Goal: Task Accomplishment & Management: Manage account settings

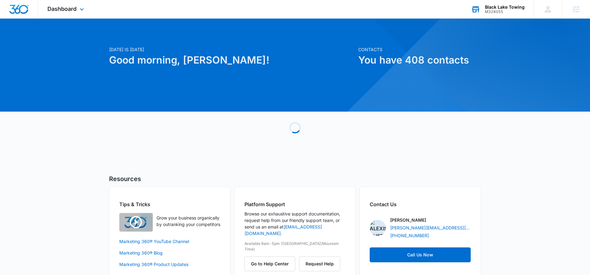
click at [492, 15] on div "Black Lake Towing M328055 Your Accounts View All" at bounding box center [497, 9] width 72 height 18
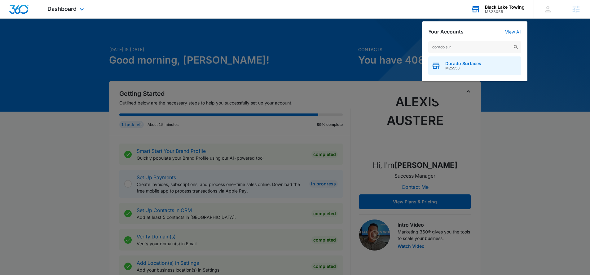
type input "dorado sur"
click at [454, 65] on span "Dorado Surfaces" at bounding box center [463, 63] width 36 height 5
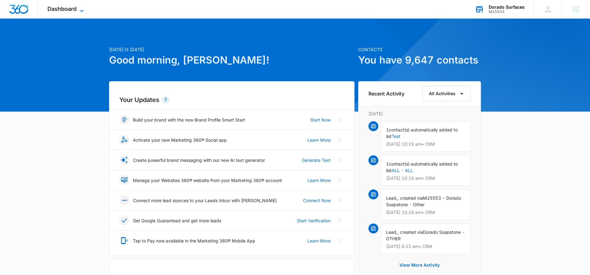
click at [84, 11] on icon at bounding box center [81, 10] width 7 height 7
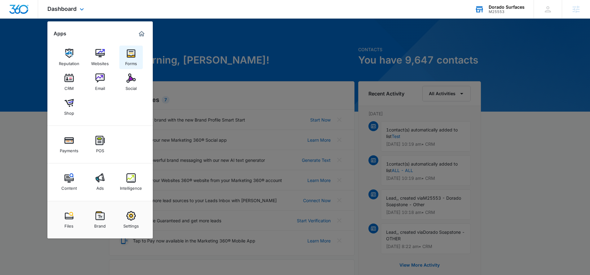
click at [128, 59] on div "Forms" at bounding box center [131, 62] width 12 height 8
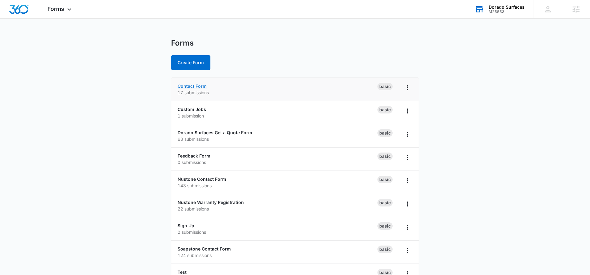
click at [189, 88] on link "Contact Form" at bounding box center [191, 85] width 29 height 5
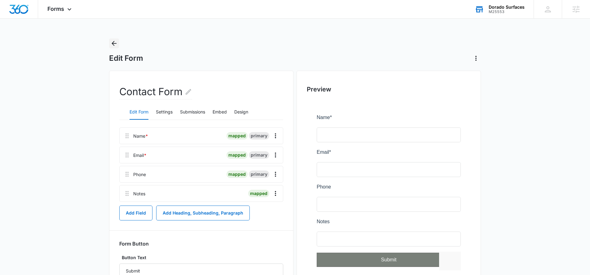
click at [115, 42] on icon "Back" at bounding box center [113, 43] width 7 height 7
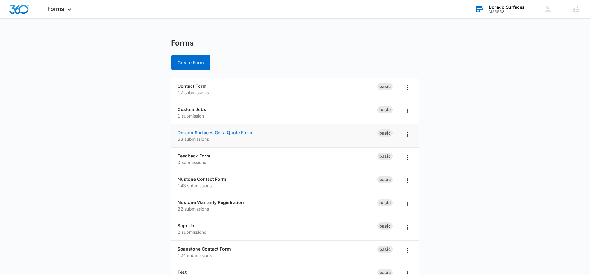
click at [186, 133] on link "Dorado Surfaces Get a Quote Form" at bounding box center [214, 132] width 75 height 5
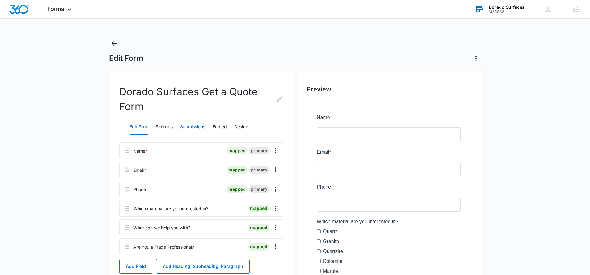
click at [193, 126] on button "Submissions" at bounding box center [192, 127] width 25 height 15
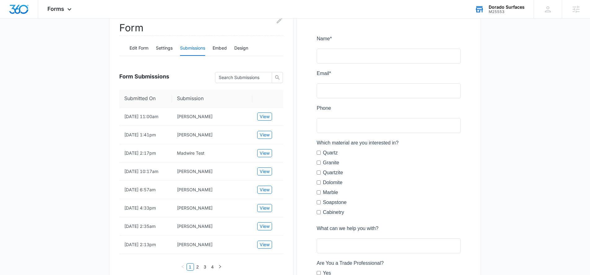
scroll to position [79, 0]
click at [261, 170] on span "View" at bounding box center [264, 171] width 10 height 7
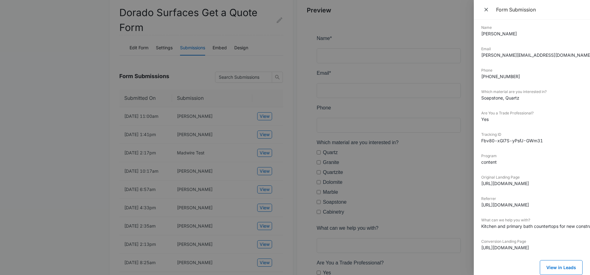
scroll to position [0, 0]
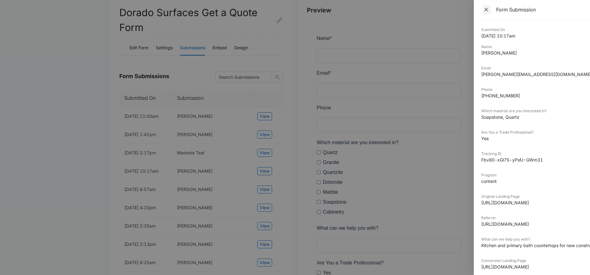
click at [486, 10] on icon "Close" at bounding box center [486, 10] width 4 height 4
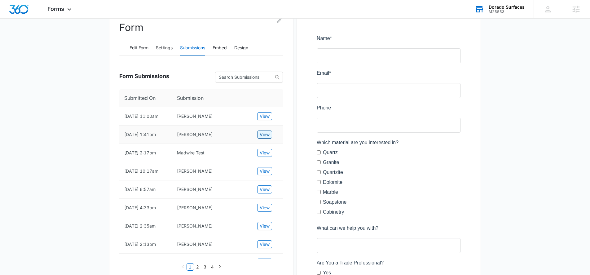
click at [264, 133] on span "View" at bounding box center [264, 134] width 10 height 7
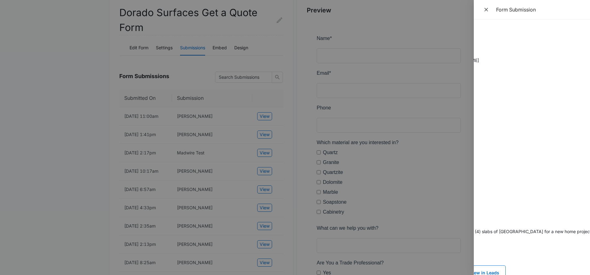
scroll to position [14, 0]
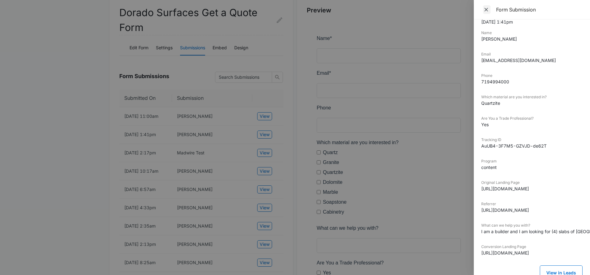
click at [486, 10] on icon "Close" at bounding box center [486, 10] width 6 height 6
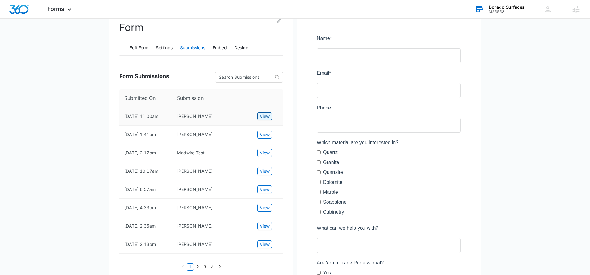
click at [259, 116] on span "View" at bounding box center [264, 116] width 10 height 7
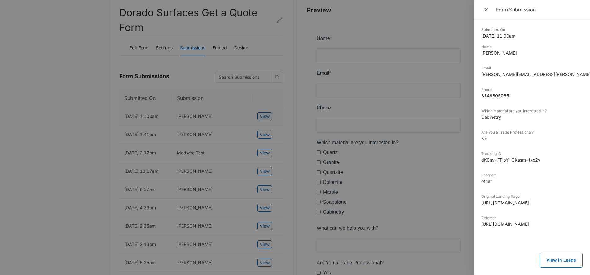
scroll to position [0, 0]
click at [486, 11] on icon "Close" at bounding box center [486, 10] width 6 height 6
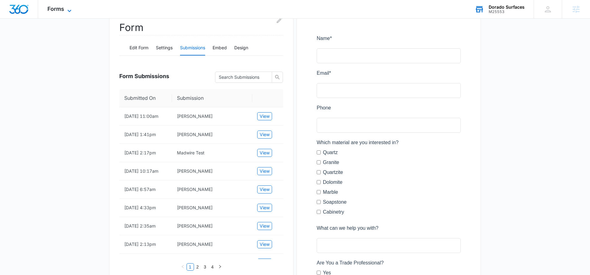
click at [69, 8] on icon at bounding box center [69, 10] width 7 height 7
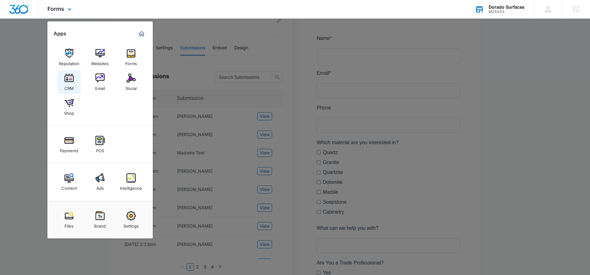
click at [61, 79] on link "CRM" at bounding box center [69, 82] width 24 height 24
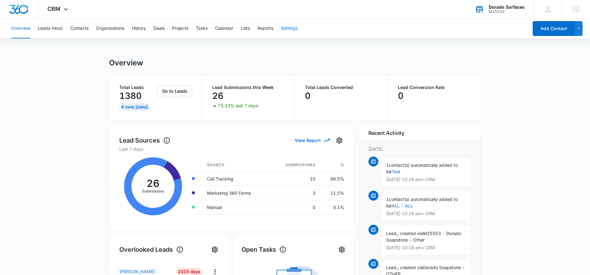
click at [295, 27] on button "Settings" at bounding box center [289, 29] width 17 height 20
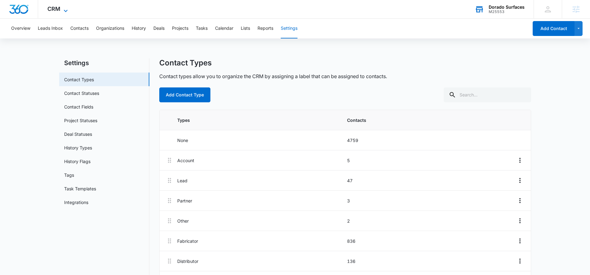
click at [65, 8] on icon at bounding box center [65, 10] width 7 height 7
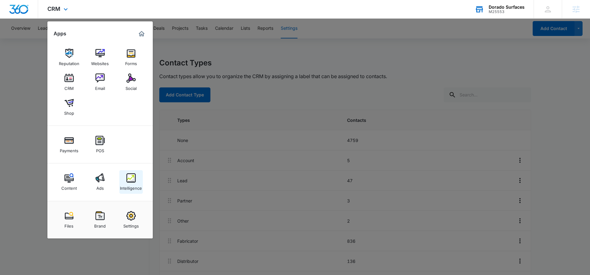
click at [132, 182] on img at bounding box center [130, 177] width 9 height 9
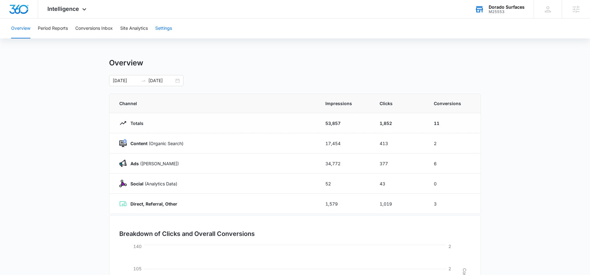
click at [171, 29] on button "Settings" at bounding box center [163, 29] width 17 height 20
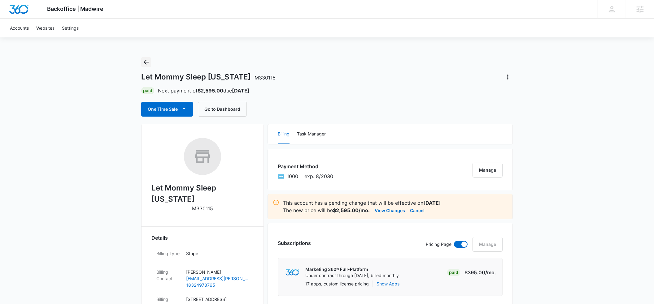
click at [148, 63] on icon "Back" at bounding box center [145, 62] width 7 height 7
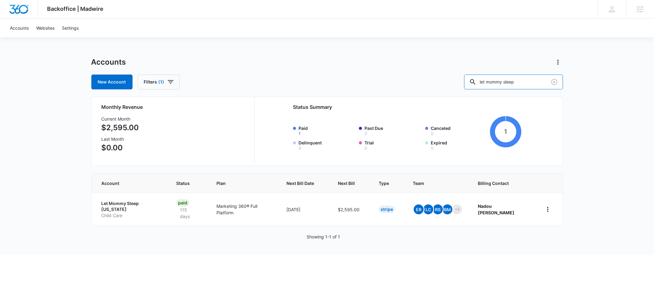
drag, startPoint x: 534, startPoint y: 82, endPoint x: 478, endPoint y: 82, distance: 56.7
click at [477, 83] on div "New Account Filters (1) let mommy sleep" at bounding box center [327, 82] width 472 height 15
type input "M7554"
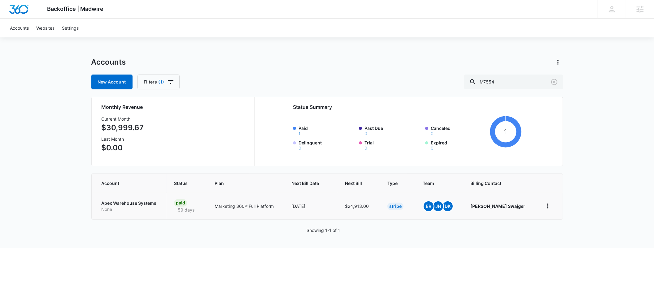
click at [108, 203] on p "Apex Warehouse Systems" at bounding box center [131, 203] width 58 height 6
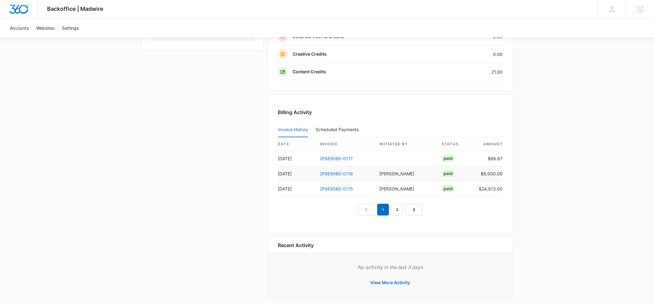
scroll to position [558, 0]
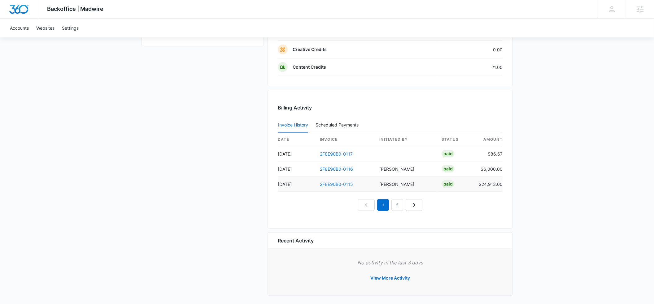
click at [328, 185] on link "2F8E90B0-0115" at bounding box center [336, 184] width 33 height 5
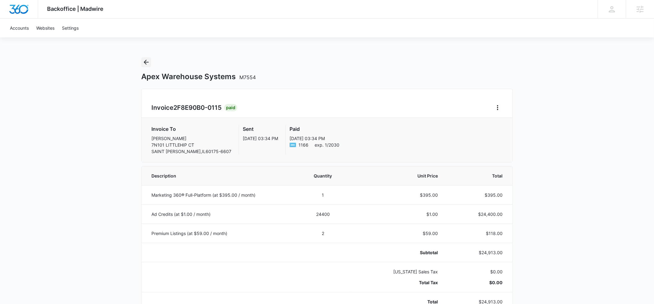
click at [144, 62] on icon "Back" at bounding box center [145, 62] width 7 height 7
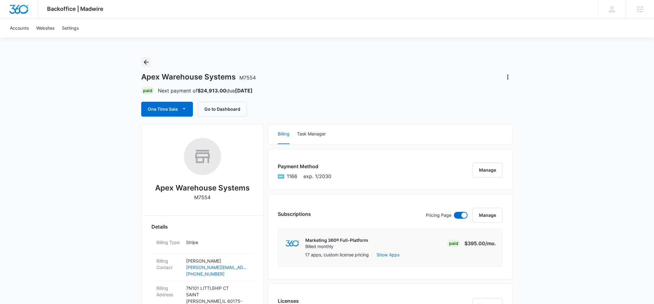
click at [146, 63] on icon "Back" at bounding box center [145, 62] width 7 height 7
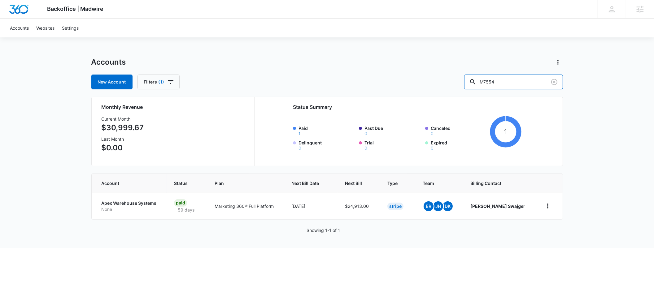
drag, startPoint x: 523, startPoint y: 82, endPoint x: 474, endPoint y: 82, distance: 48.6
click at [474, 82] on div "New Account Filters (1) M7554" at bounding box center [327, 82] width 472 height 15
type input "[PERSON_NAME] Law"
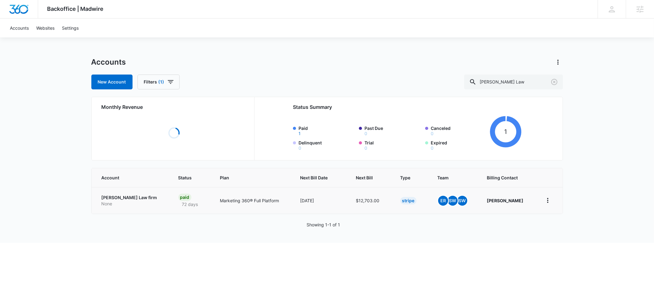
click at [107, 197] on td "[PERSON_NAME] Law firm None" at bounding box center [131, 200] width 79 height 27
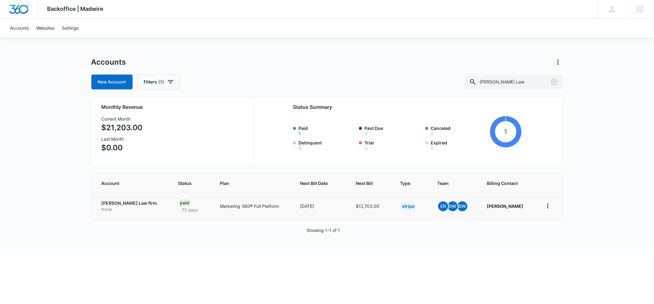
click at [107, 205] on p "[PERSON_NAME] Law firm" at bounding box center [133, 203] width 62 height 6
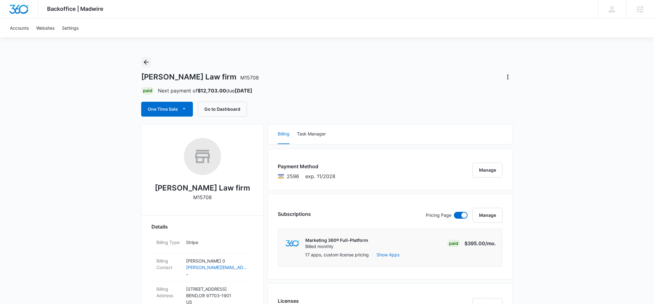
click at [148, 61] on icon "Back" at bounding box center [145, 62] width 7 height 7
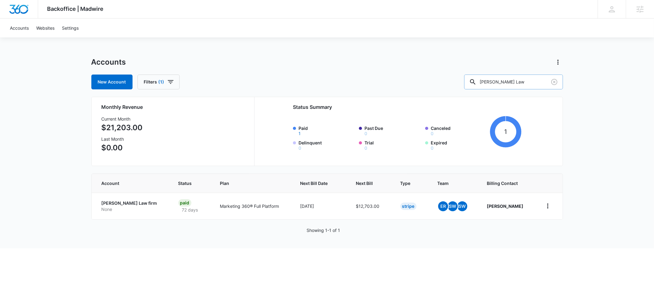
drag, startPoint x: 528, startPoint y: 82, endPoint x: 498, endPoint y: 82, distance: 30.0
click at [498, 82] on input "[PERSON_NAME] Law" at bounding box center [513, 82] width 99 height 15
type input "[US_STATE] home"
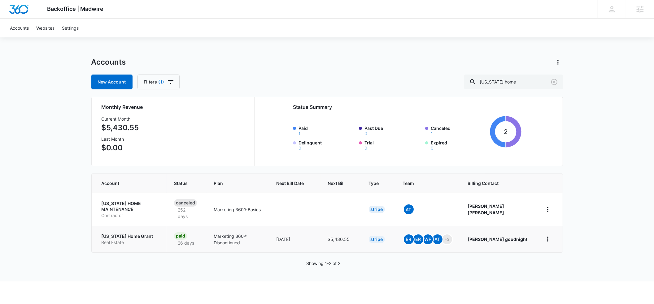
click at [114, 236] on p "[US_STATE] Home Grant" at bounding box center [131, 236] width 58 height 6
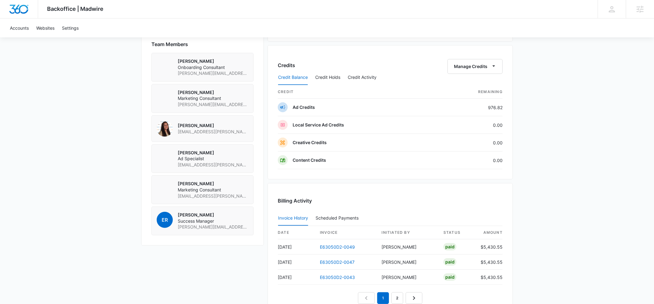
scroll to position [451, 0]
click at [328, 262] on link "E63050D2-0047" at bounding box center [337, 261] width 35 height 5
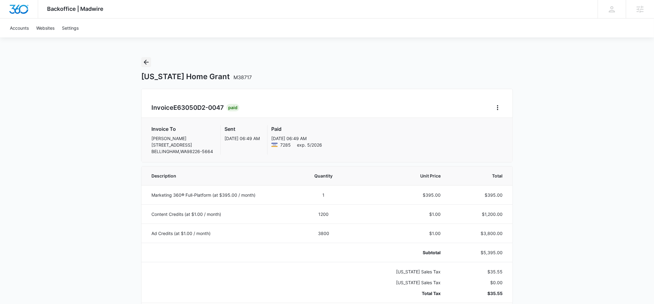
click at [146, 64] on icon "Back" at bounding box center [146, 62] width 5 height 5
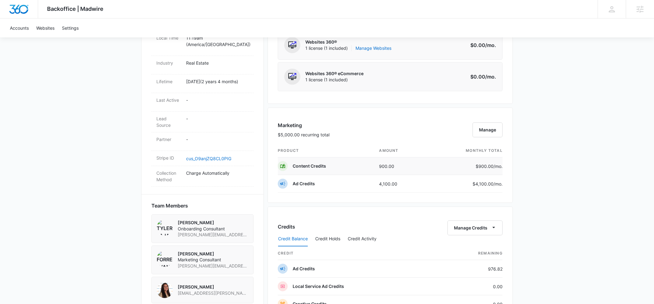
scroll to position [297, 0]
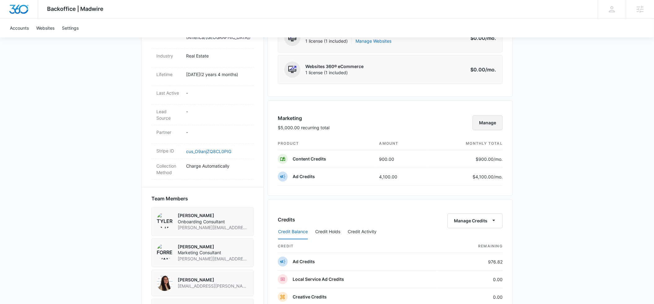
click at [484, 126] on button "Manage" at bounding box center [488, 123] width 30 height 15
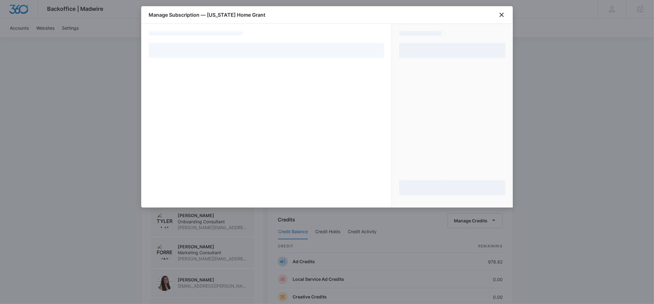
select select "pm_1Nk8xmA4n8RTgNjUBfNNO4KN"
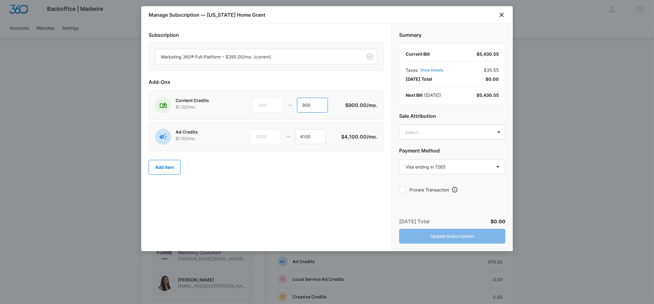
click at [305, 104] on input "900" at bounding box center [312, 105] width 31 height 15
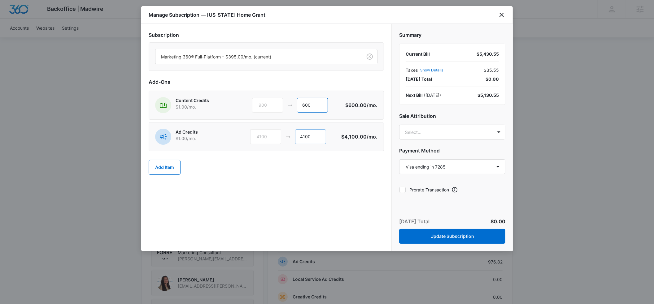
type input "600"
drag, startPoint x: 315, startPoint y: 138, endPoint x: 306, endPoint y: 136, distance: 9.2
click at [306, 136] on input "4100" at bounding box center [310, 136] width 31 height 15
type input "4400"
click at [412, 134] on body "Backoffice | Madwire Apps Settings ER [PERSON_NAME] [PERSON_NAME][EMAIL_ADDRESS…" at bounding box center [327, 129] width 654 height 852
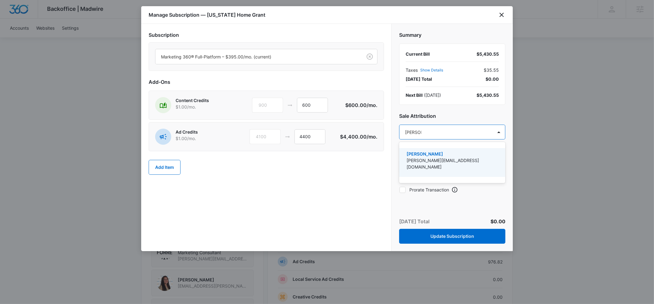
type input "[PERSON_NAME]"
drag, startPoint x: 420, startPoint y: 153, endPoint x: 416, endPoint y: 147, distance: 6.8
click at [421, 153] on p "[PERSON_NAME]" at bounding box center [452, 154] width 90 height 7
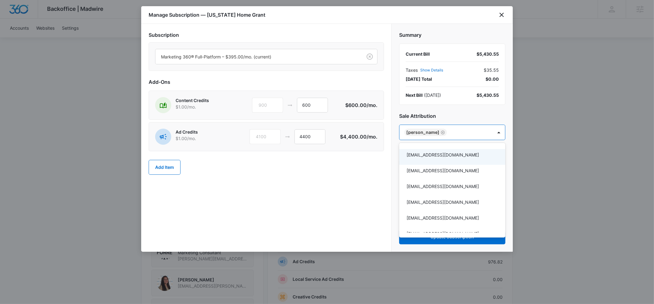
click at [448, 113] on div at bounding box center [327, 152] width 654 height 304
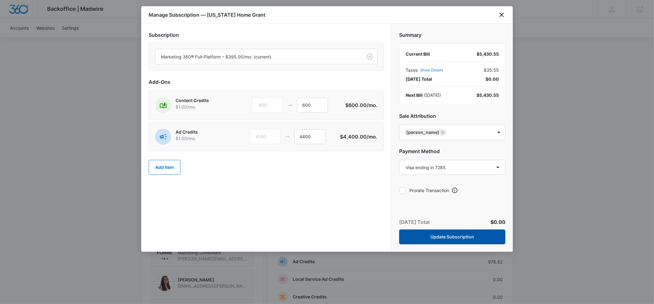
click at [450, 240] on button "Update Subscription" at bounding box center [452, 237] width 106 height 15
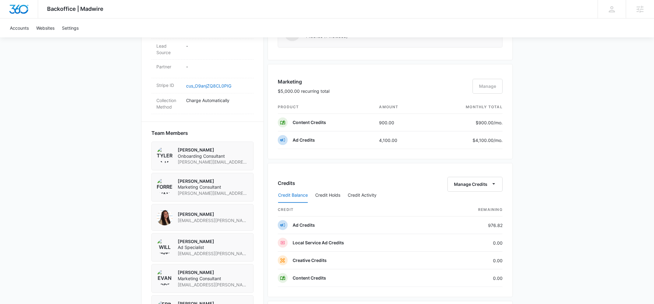
scroll to position [364, 0]
